Goal: Information Seeking & Learning: Learn about a topic

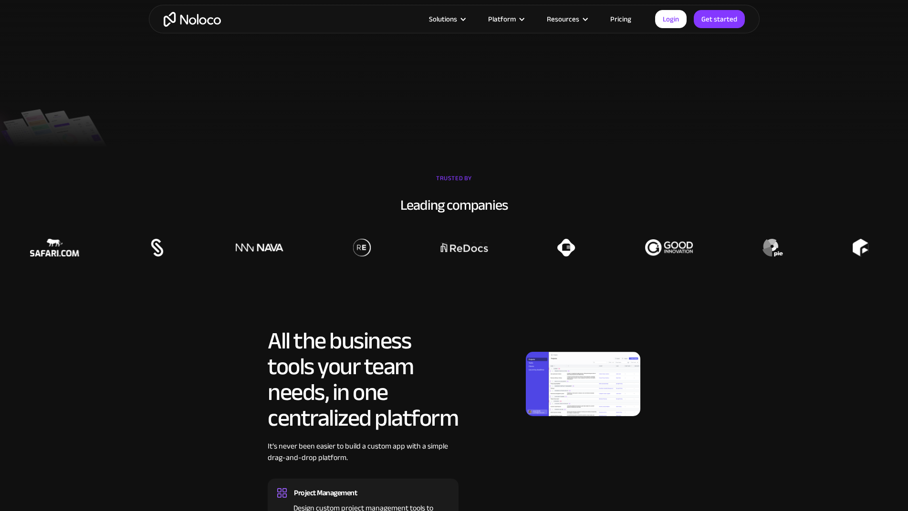
scroll to position [286, 0]
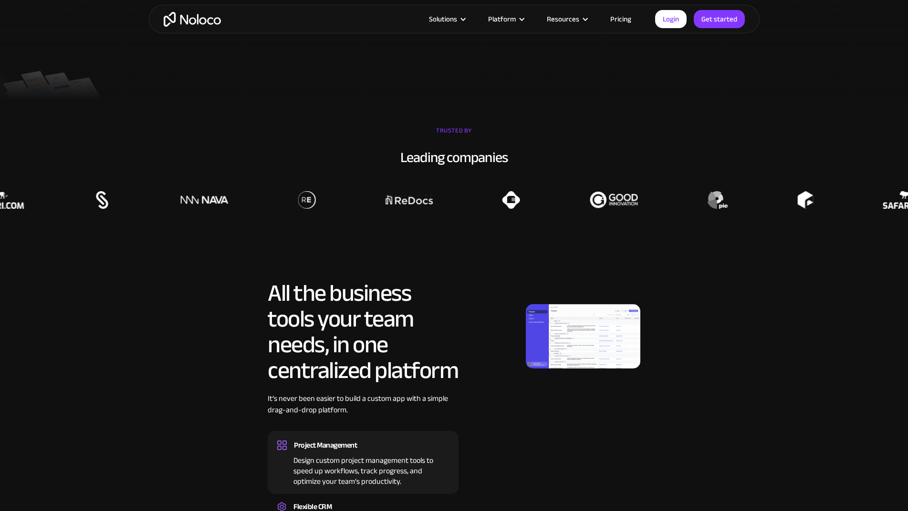
click at [596, 350] on img at bounding box center [583, 336] width 114 height 64
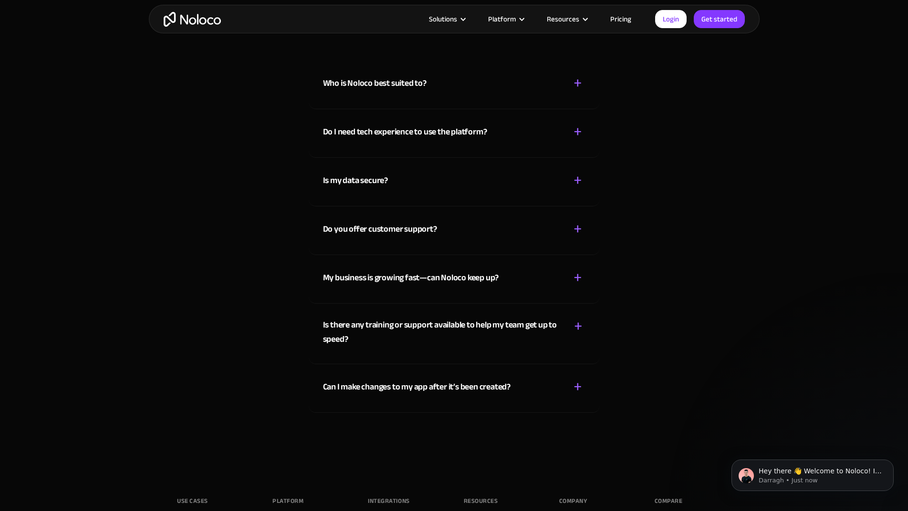
scroll to position [4674, 0]
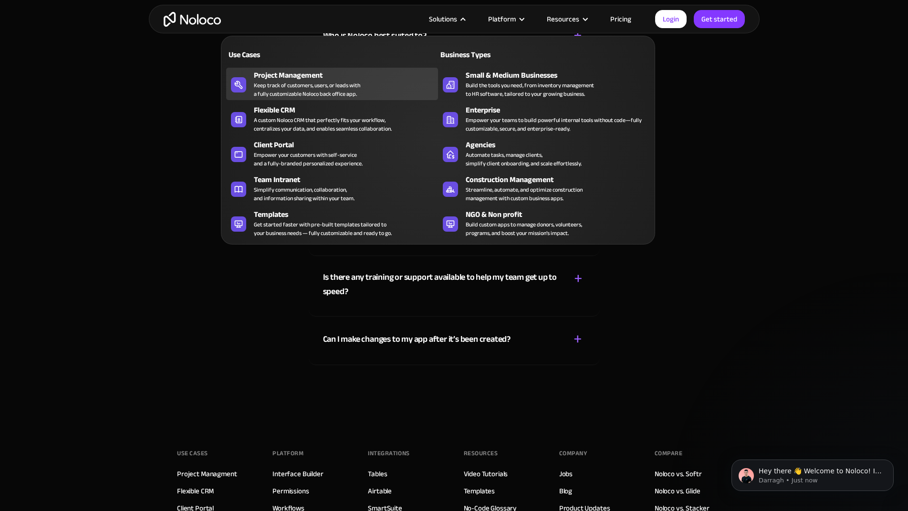
click at [313, 83] on div "Keep track of customers, users, or leads with a fully customizable Noloco back …" at bounding box center [307, 89] width 106 height 17
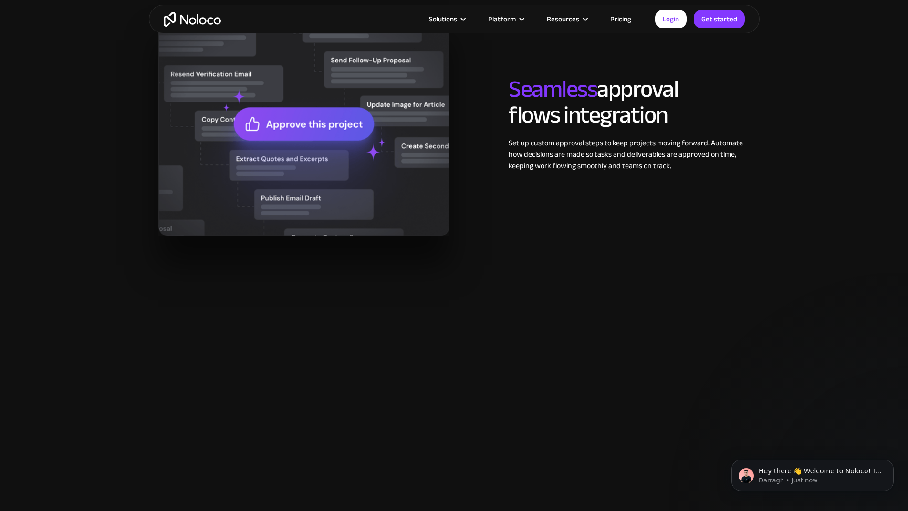
scroll to position [1526, 0]
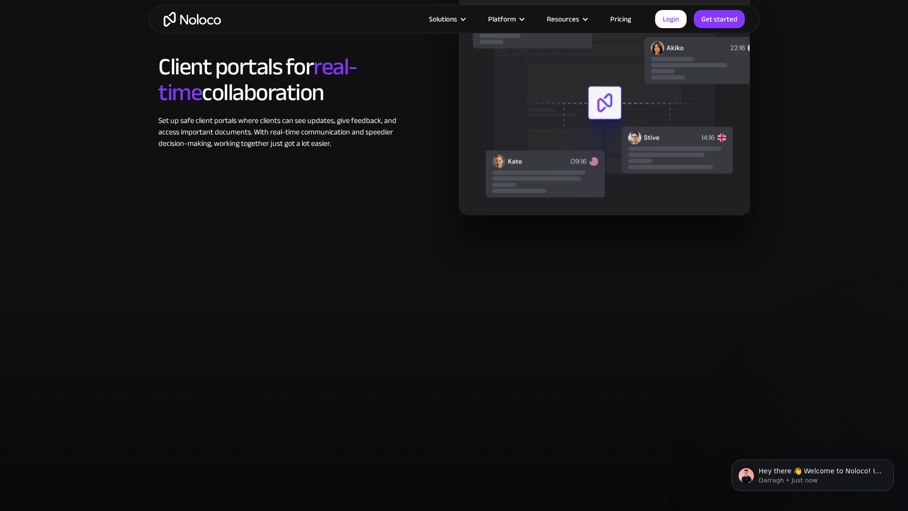
click at [626, 22] on link "Pricing" at bounding box center [620, 19] width 45 height 12
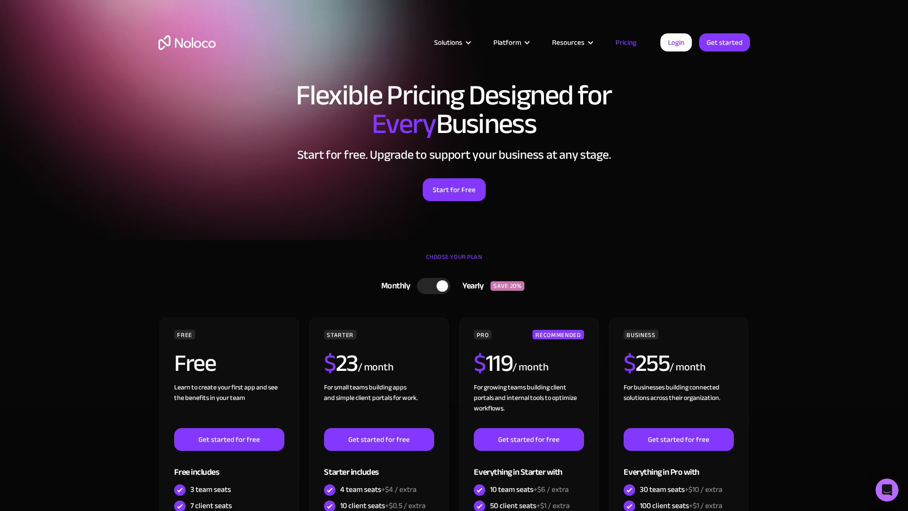
scroll to position [95, 0]
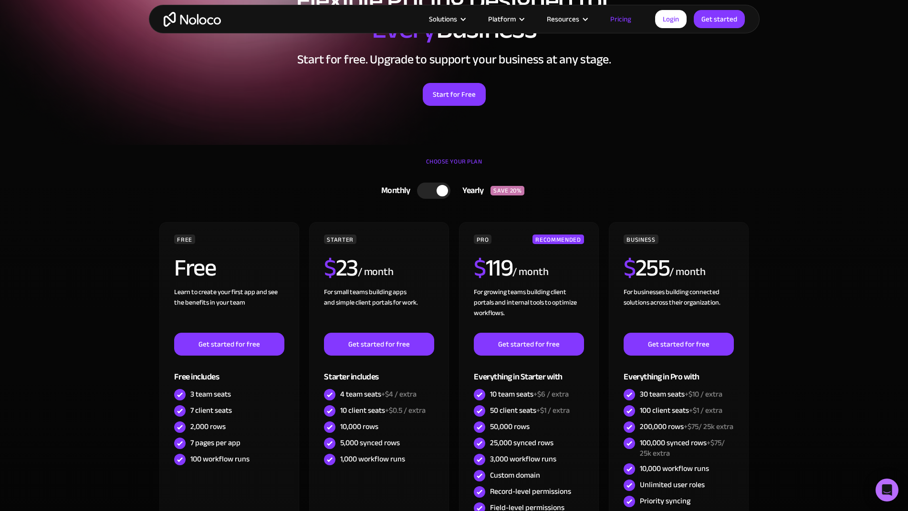
click at [442, 191] on div at bounding box center [441, 190] width 11 height 11
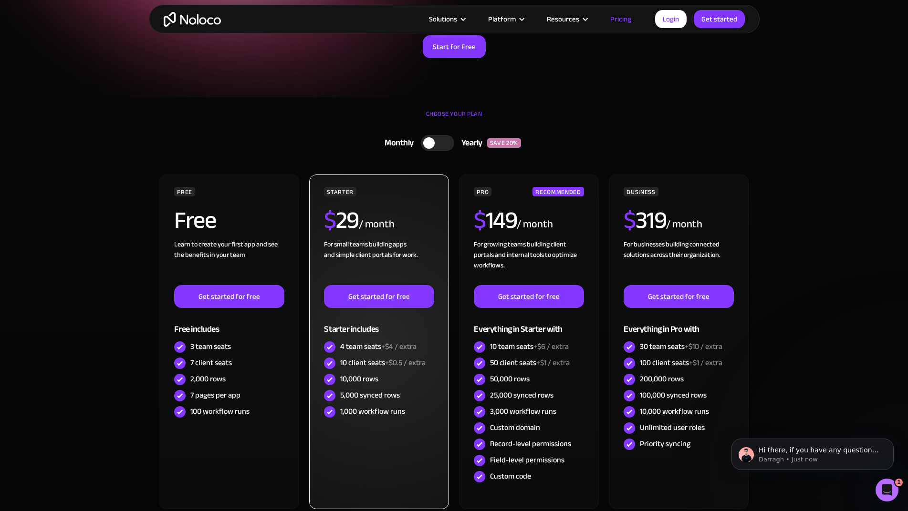
scroll to position [48, 0]
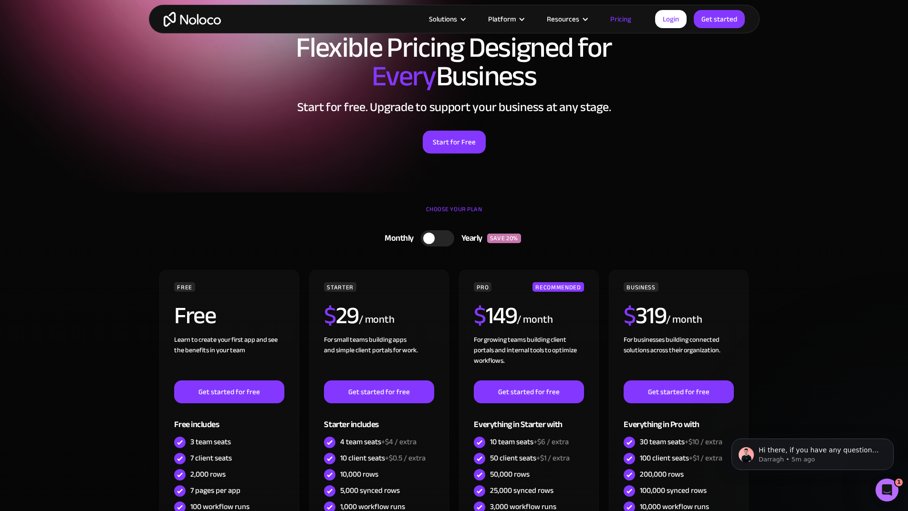
click at [106, 135] on section "Flexible Pricing Designed for Every Business Start for free. Upgrade to support…" at bounding box center [454, 72] width 908 height 240
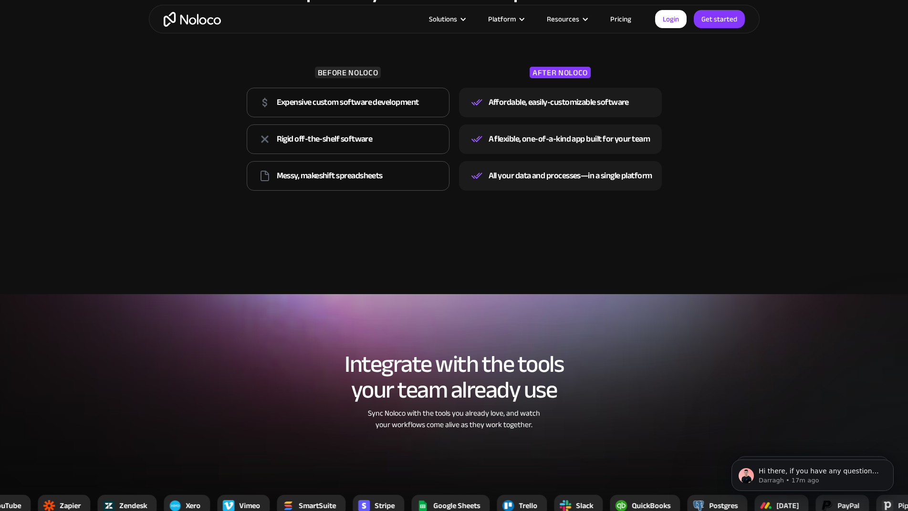
click at [619, 21] on link "Pricing" at bounding box center [620, 19] width 45 height 12
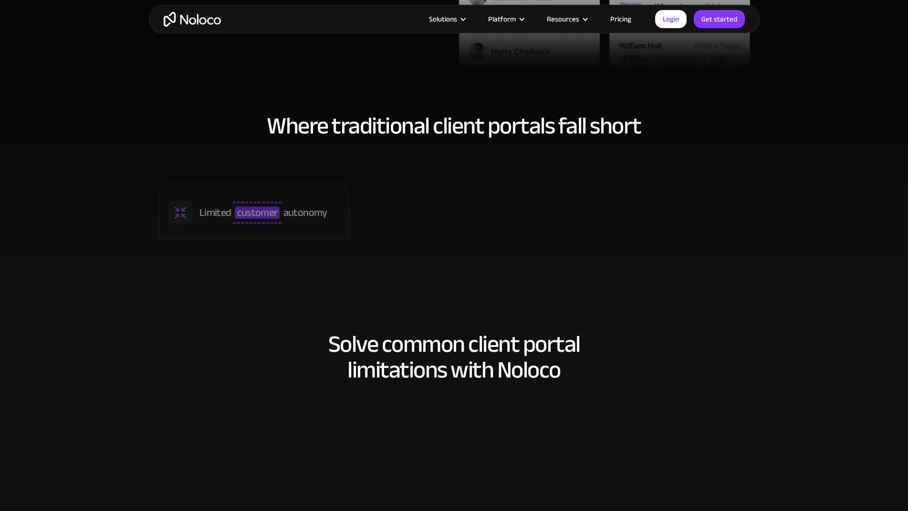
scroll to position [668, 0]
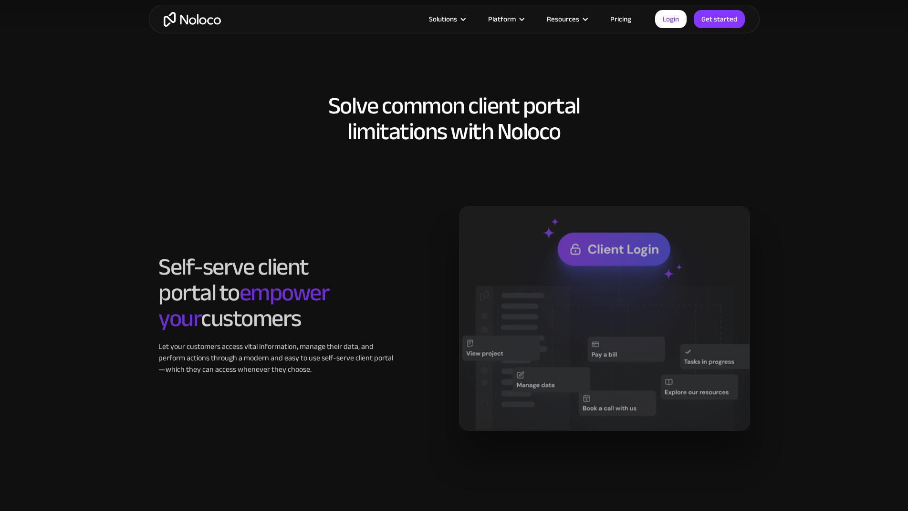
click at [301, 340] on div "Self-serve client portal to empower your customers Let your customers access vi…" at bounding box center [278, 314] width 241 height 121
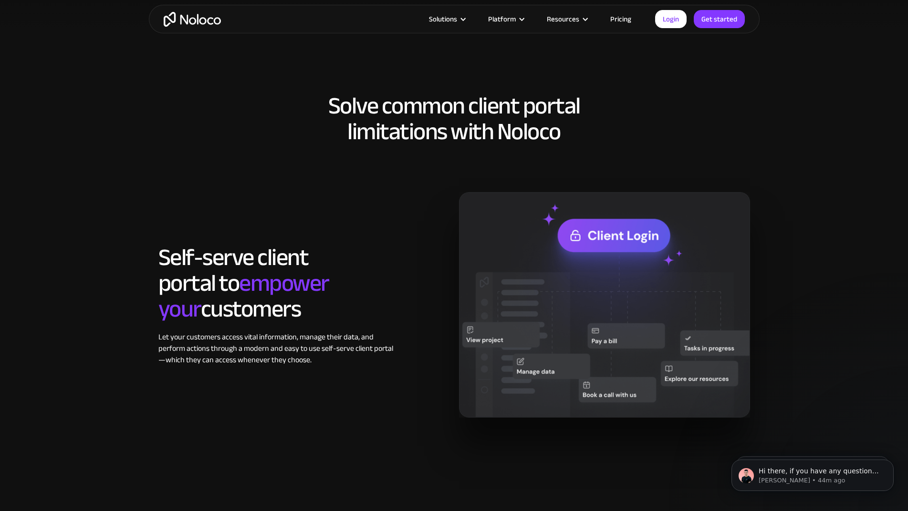
scroll to position [0, 0]
click at [613, 17] on link "Pricing" at bounding box center [620, 19] width 45 height 12
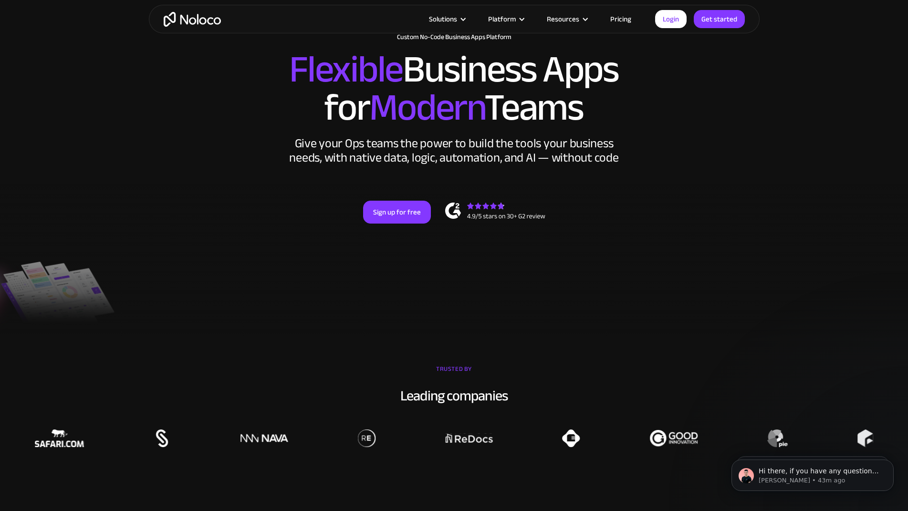
click at [620, 21] on link "Pricing" at bounding box center [620, 19] width 45 height 12
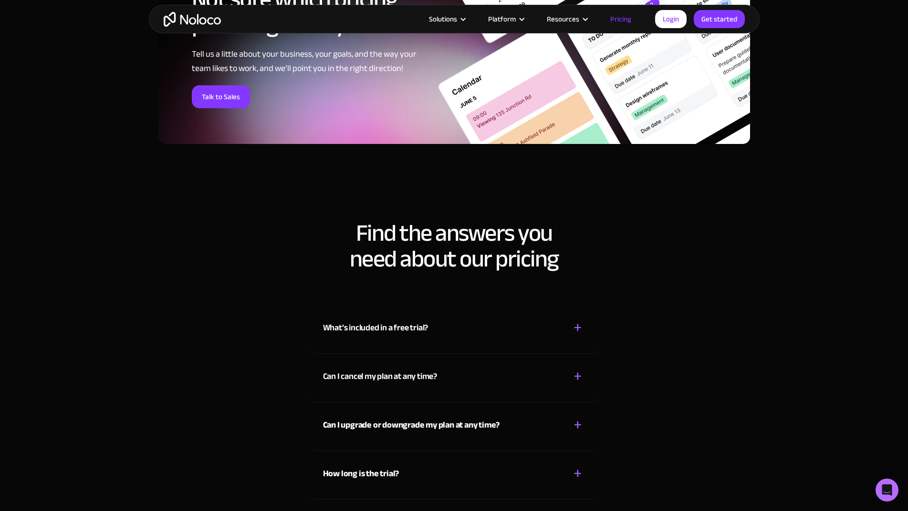
scroll to position [4709, 0]
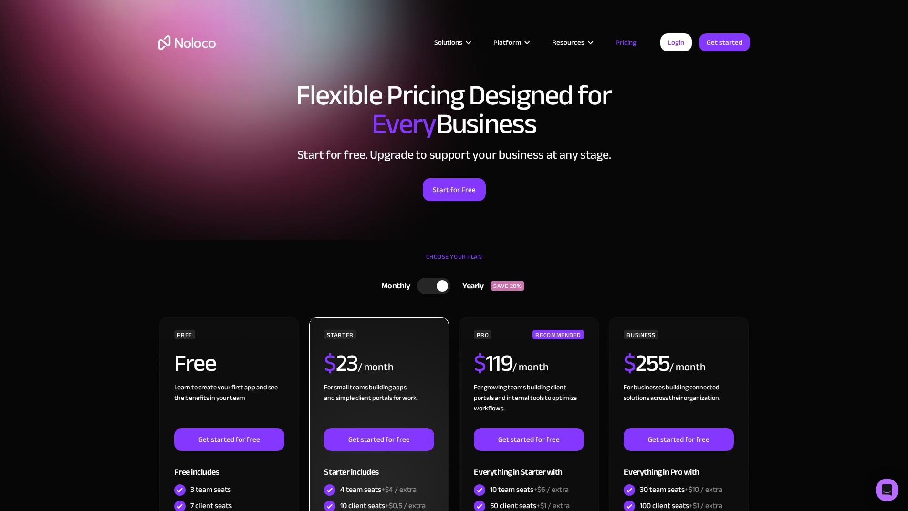
scroll to position [95, 0]
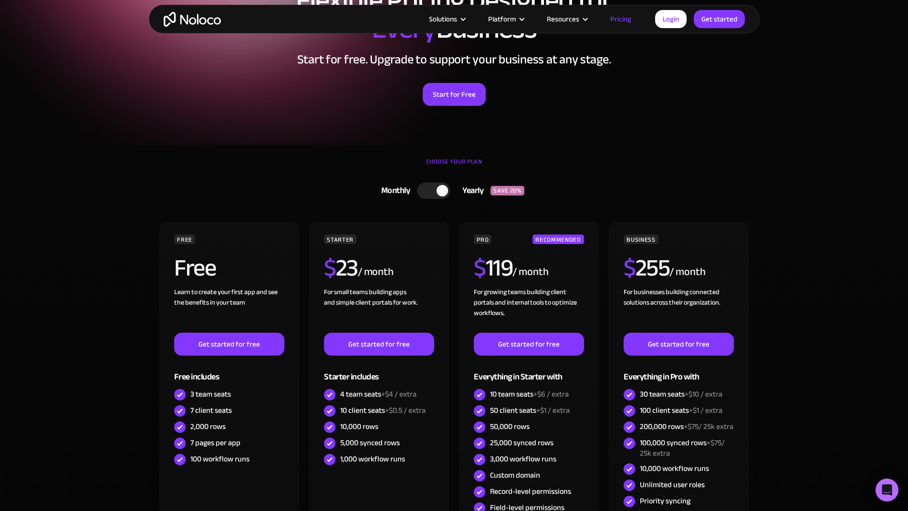
click at [428, 194] on div at bounding box center [433, 191] width 33 height 16
